Goal: Information Seeking & Learning: Understand process/instructions

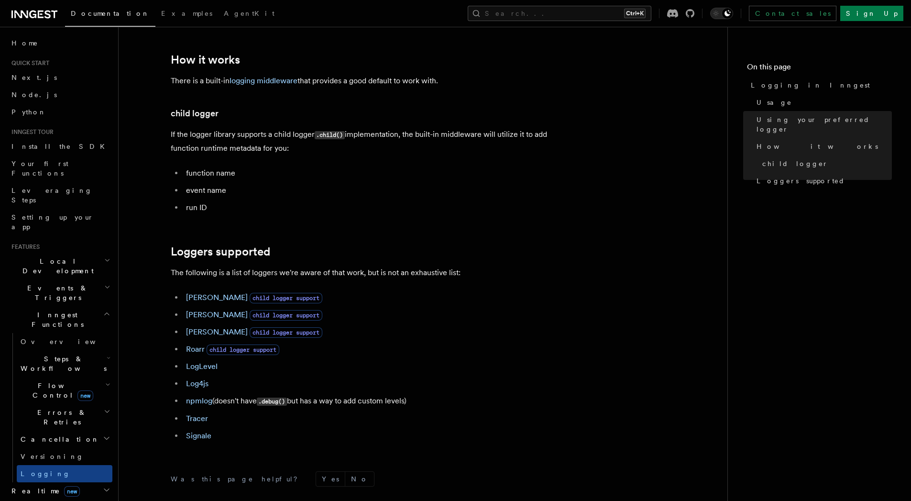
scroll to position [1170, 0]
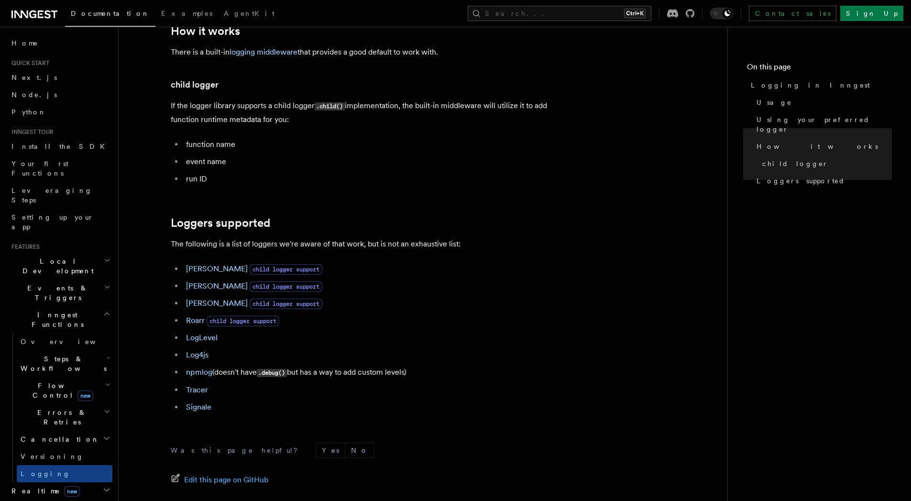
click at [66, 354] on span "Steps & Workflows" at bounding box center [62, 363] width 90 height 19
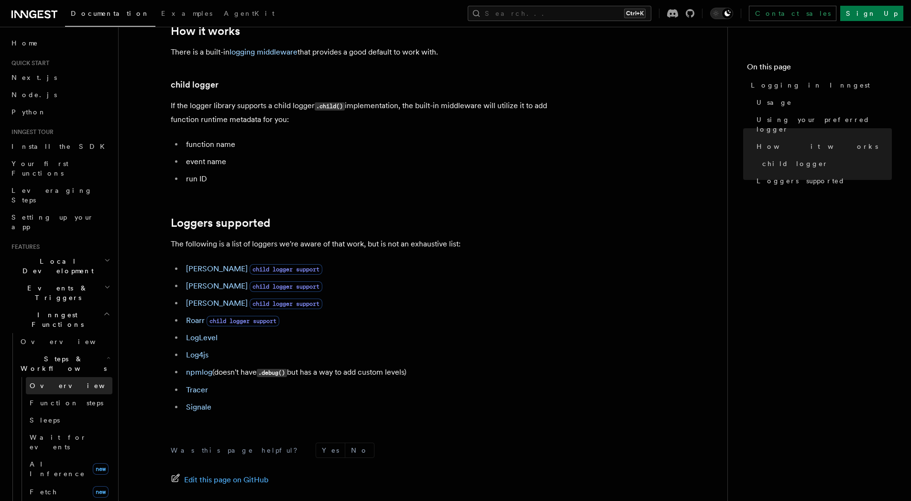
click at [62, 377] on link "Overview" at bounding box center [69, 385] width 87 height 17
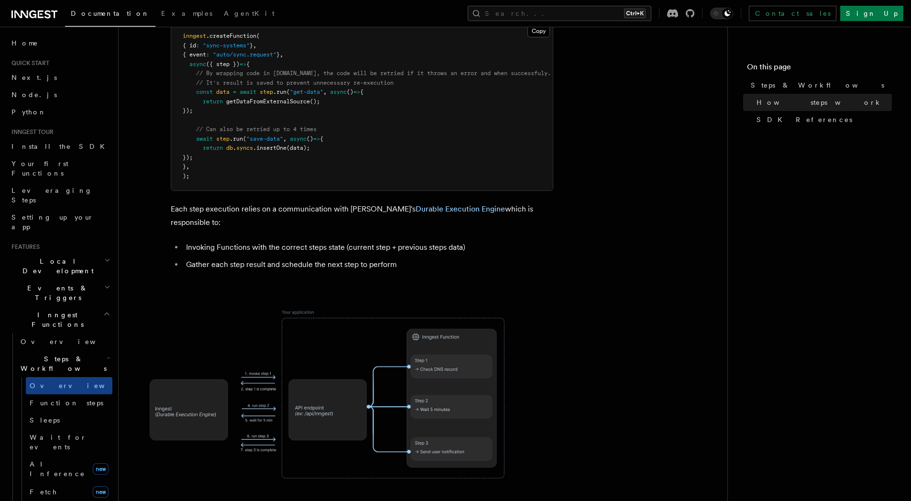
scroll to position [516, 0]
click at [75, 394] on link "Function steps" at bounding box center [69, 402] width 87 height 17
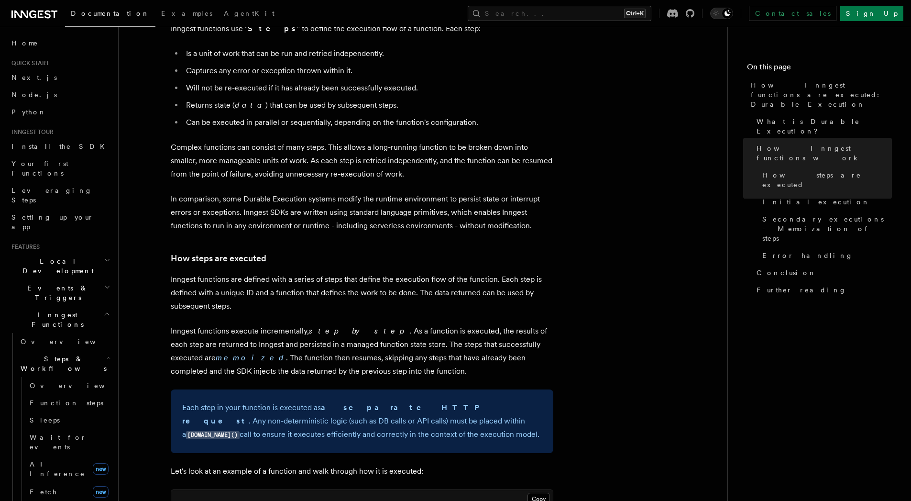
scroll to position [495, 0]
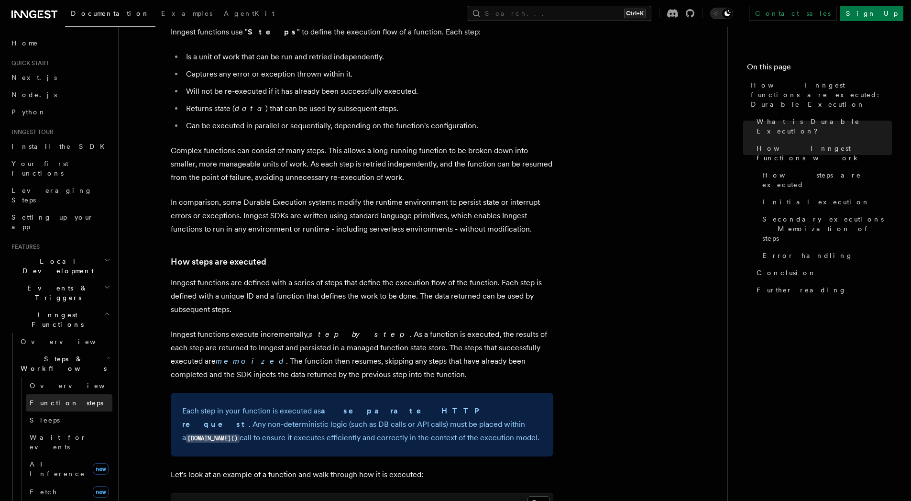
click at [57, 399] on span "Function steps" at bounding box center [67, 403] width 74 height 8
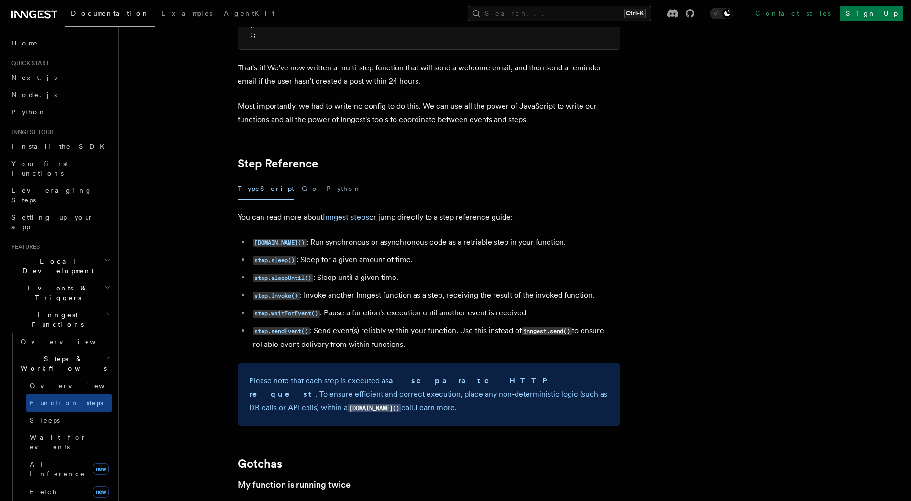
scroll to position [1572, 0]
